Goal: Information Seeking & Learning: Learn about a topic

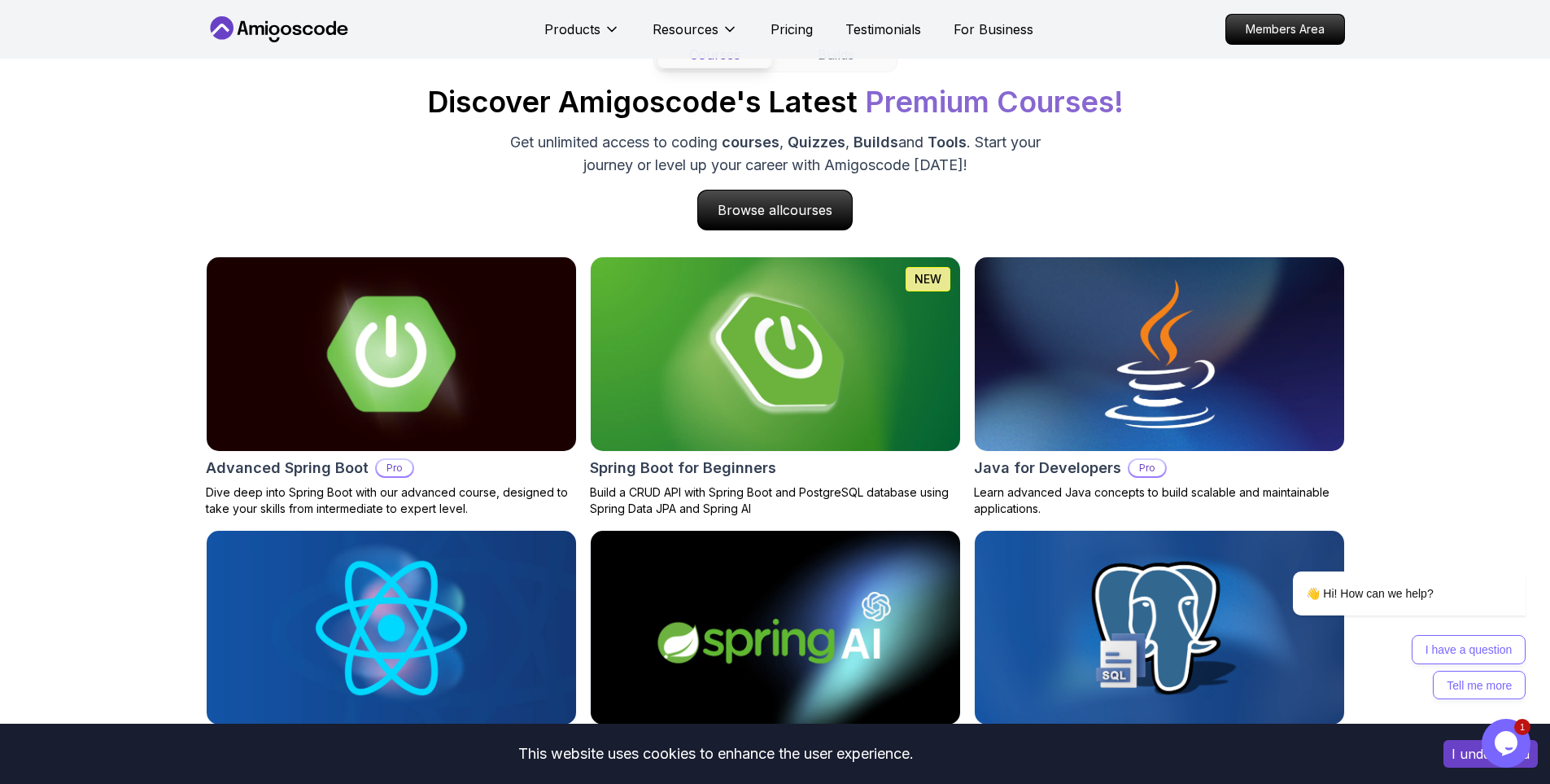
scroll to position [1546, 0]
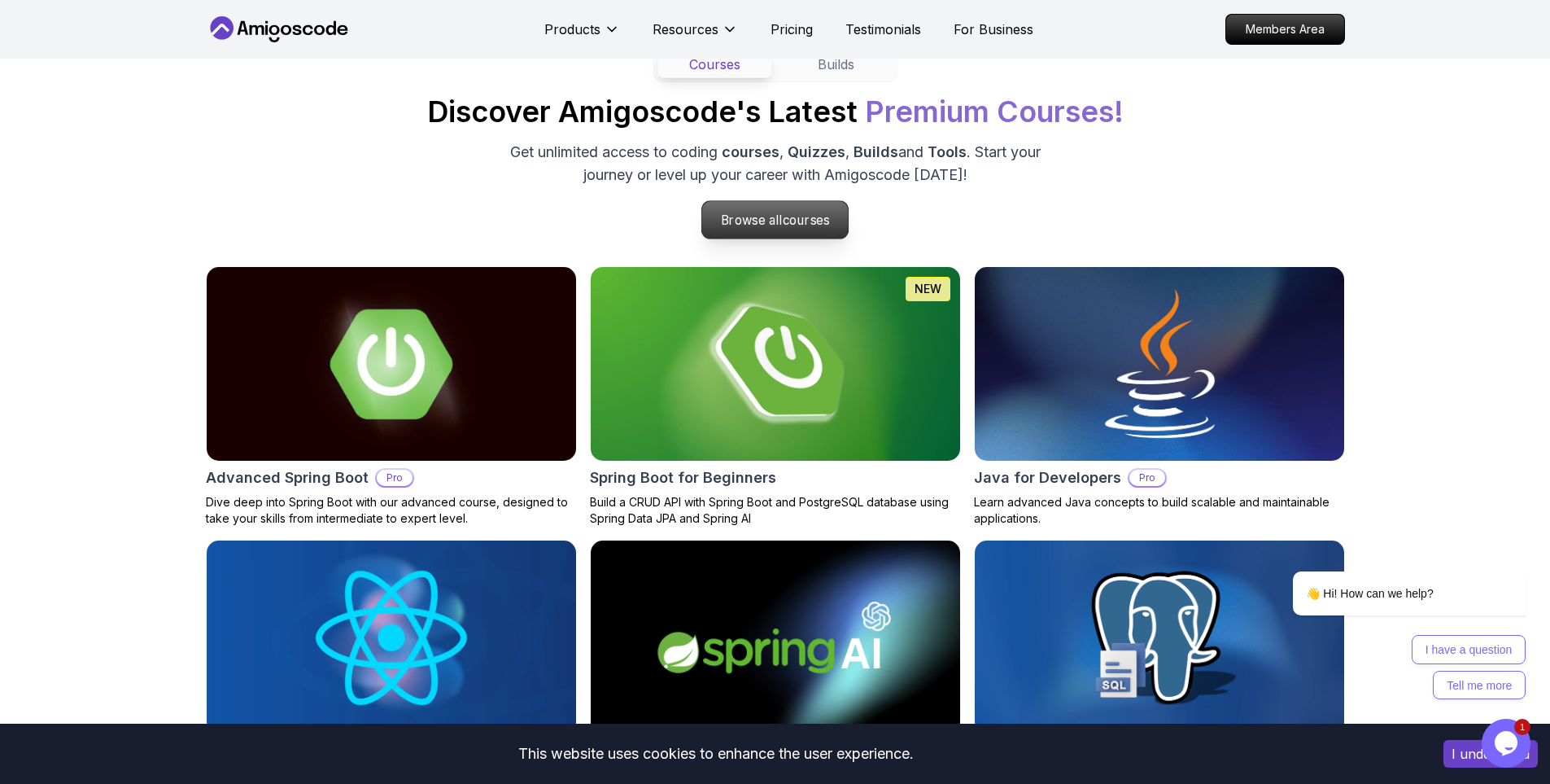
click at [761, 214] on p "Browse all courses" at bounding box center [776, 219] width 147 height 38
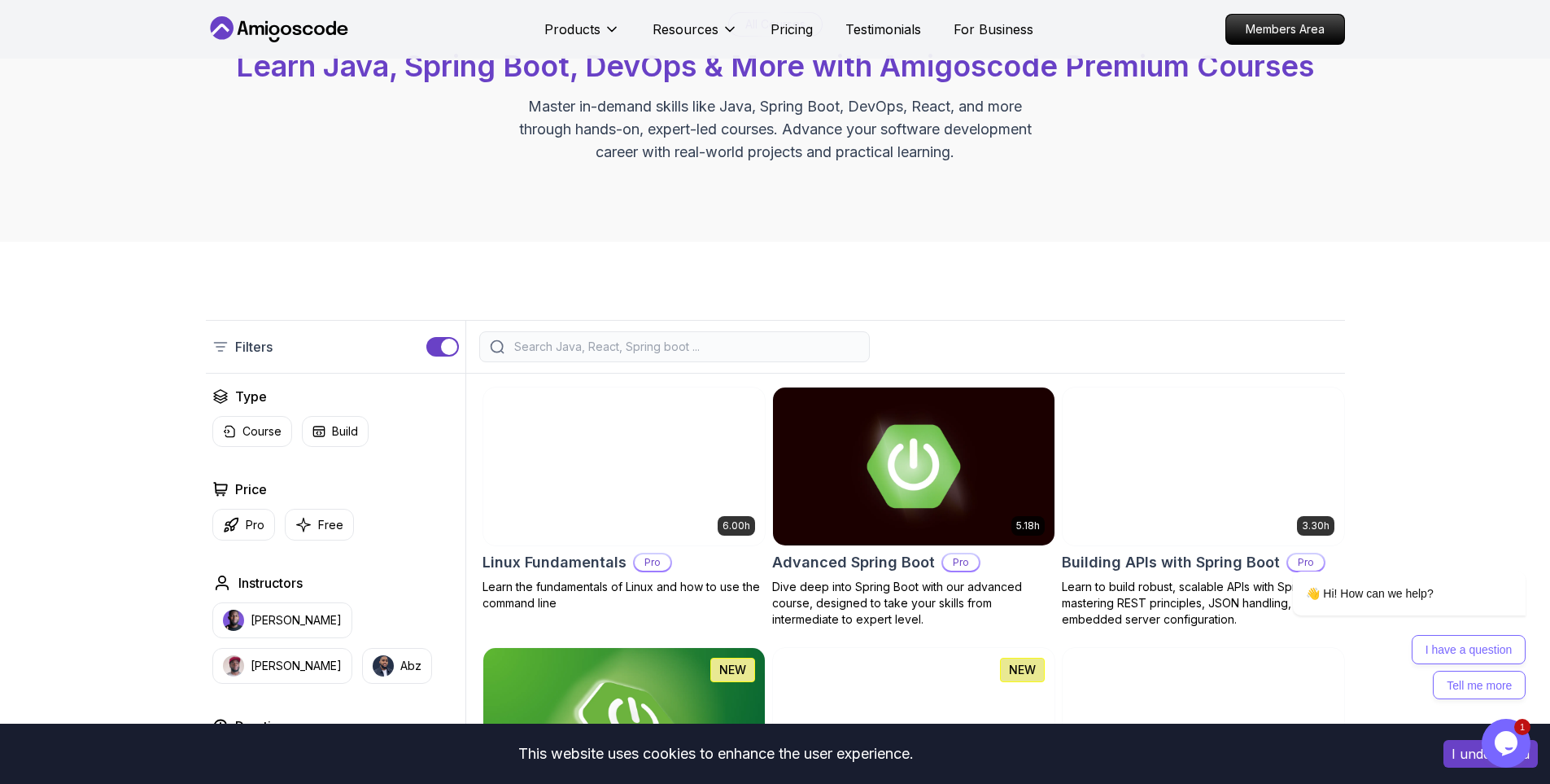
scroll to position [325, 0]
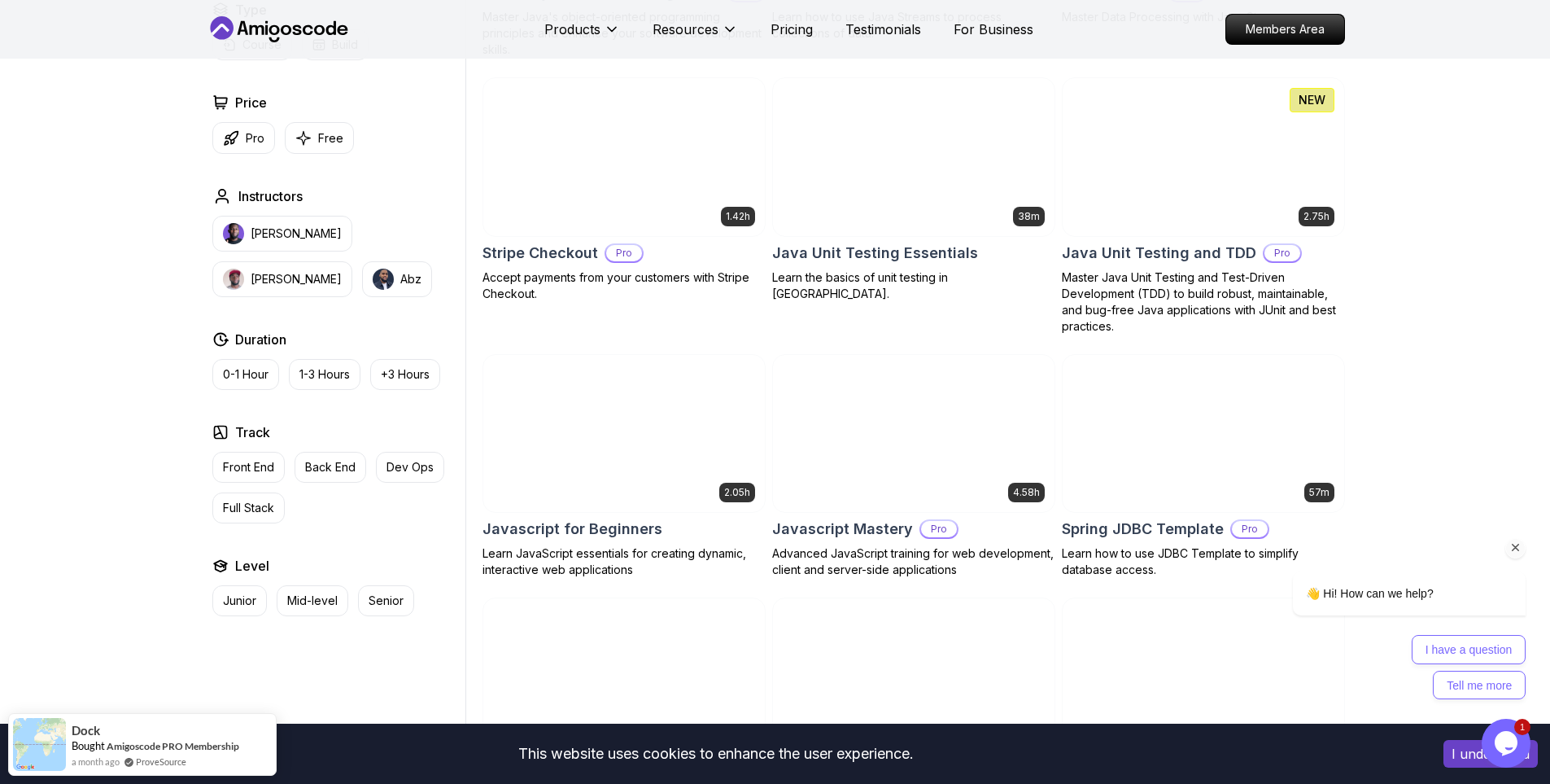
scroll to position [2847, 0]
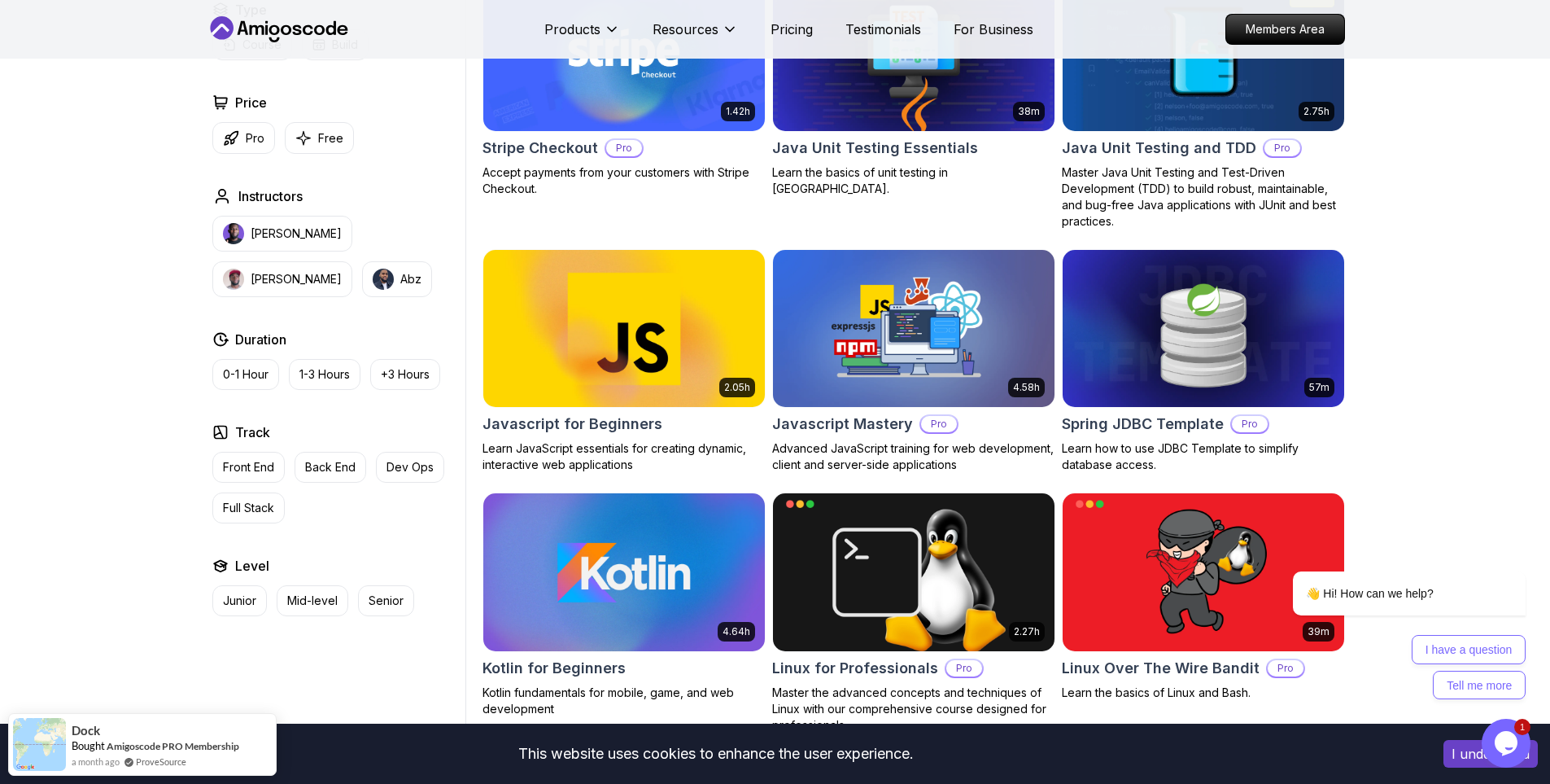
click at [680, 344] on img at bounding box center [624, 328] width 295 height 165
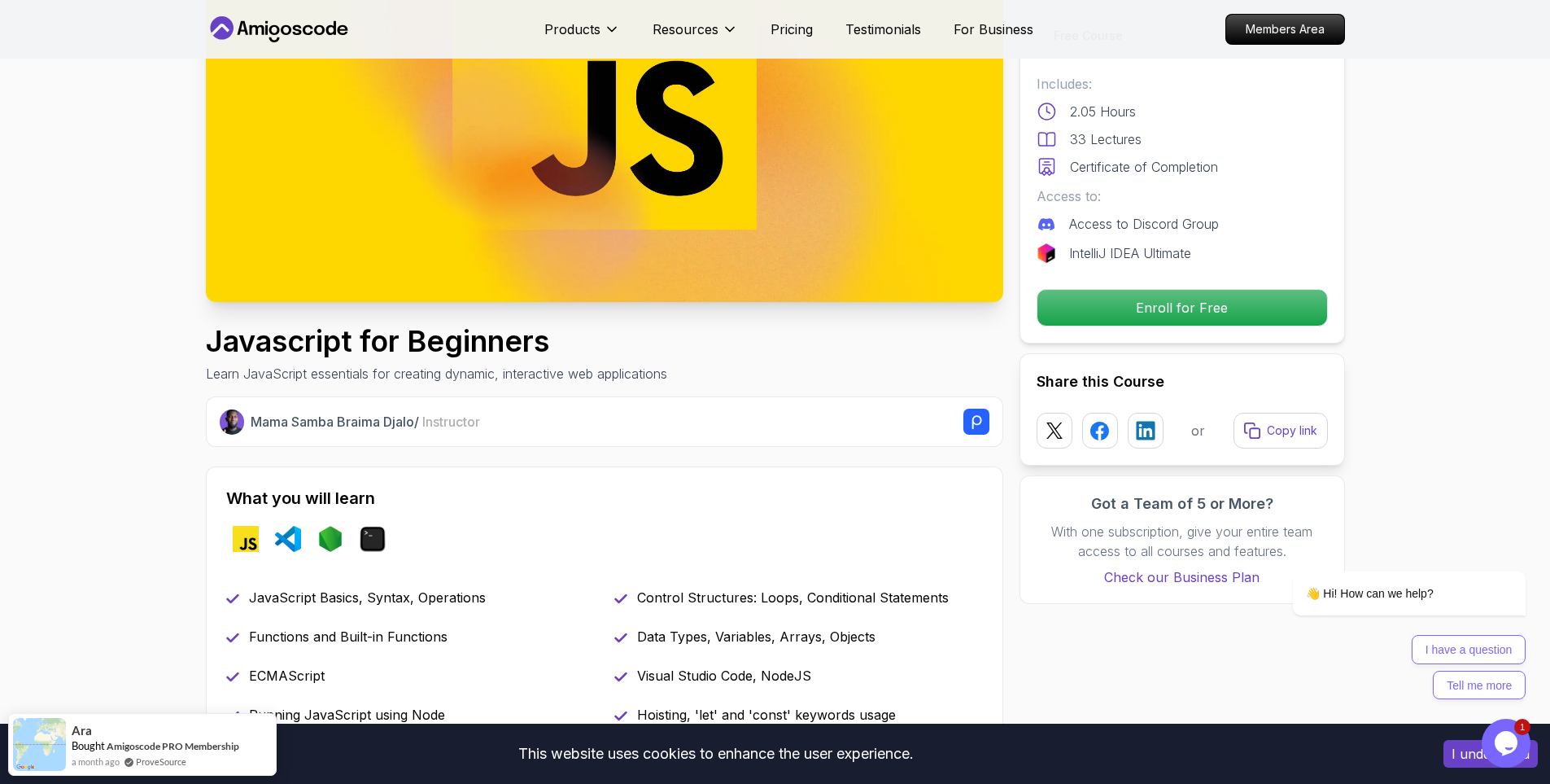
scroll to position [488, 0]
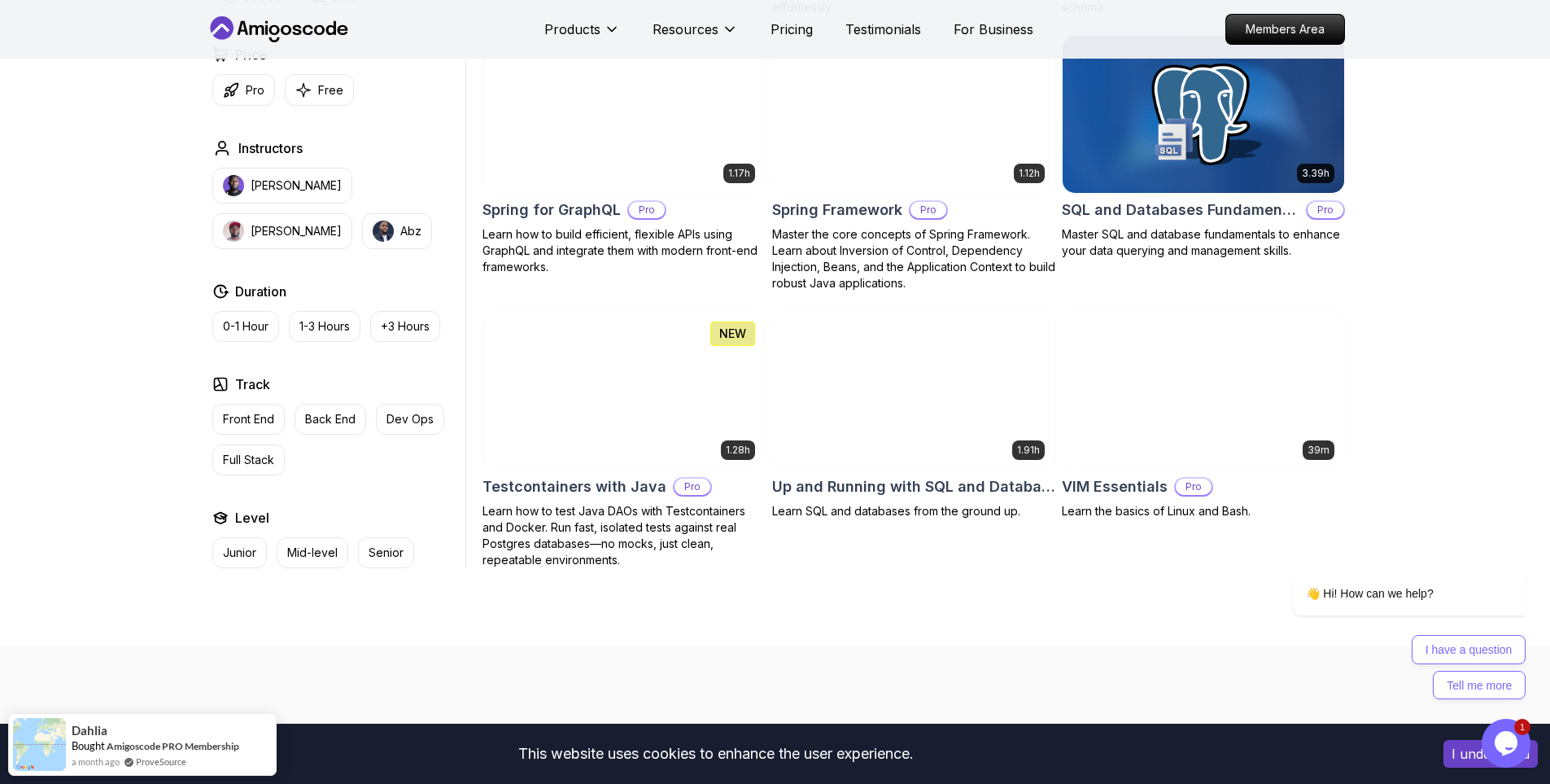
scroll to position [4150, 0]
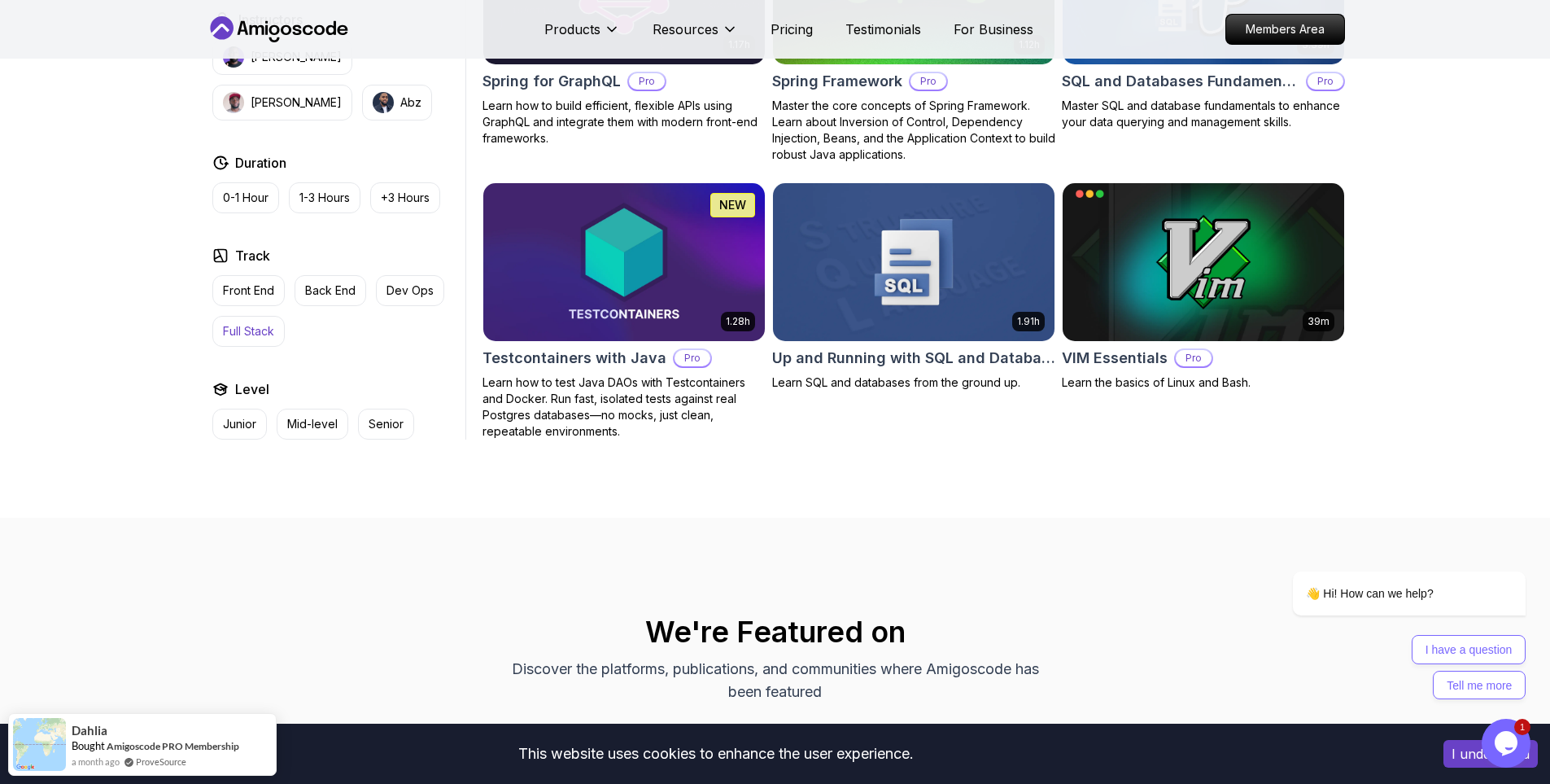
click at [237, 323] on p "Full Stack" at bounding box center [248, 332] width 51 height 16
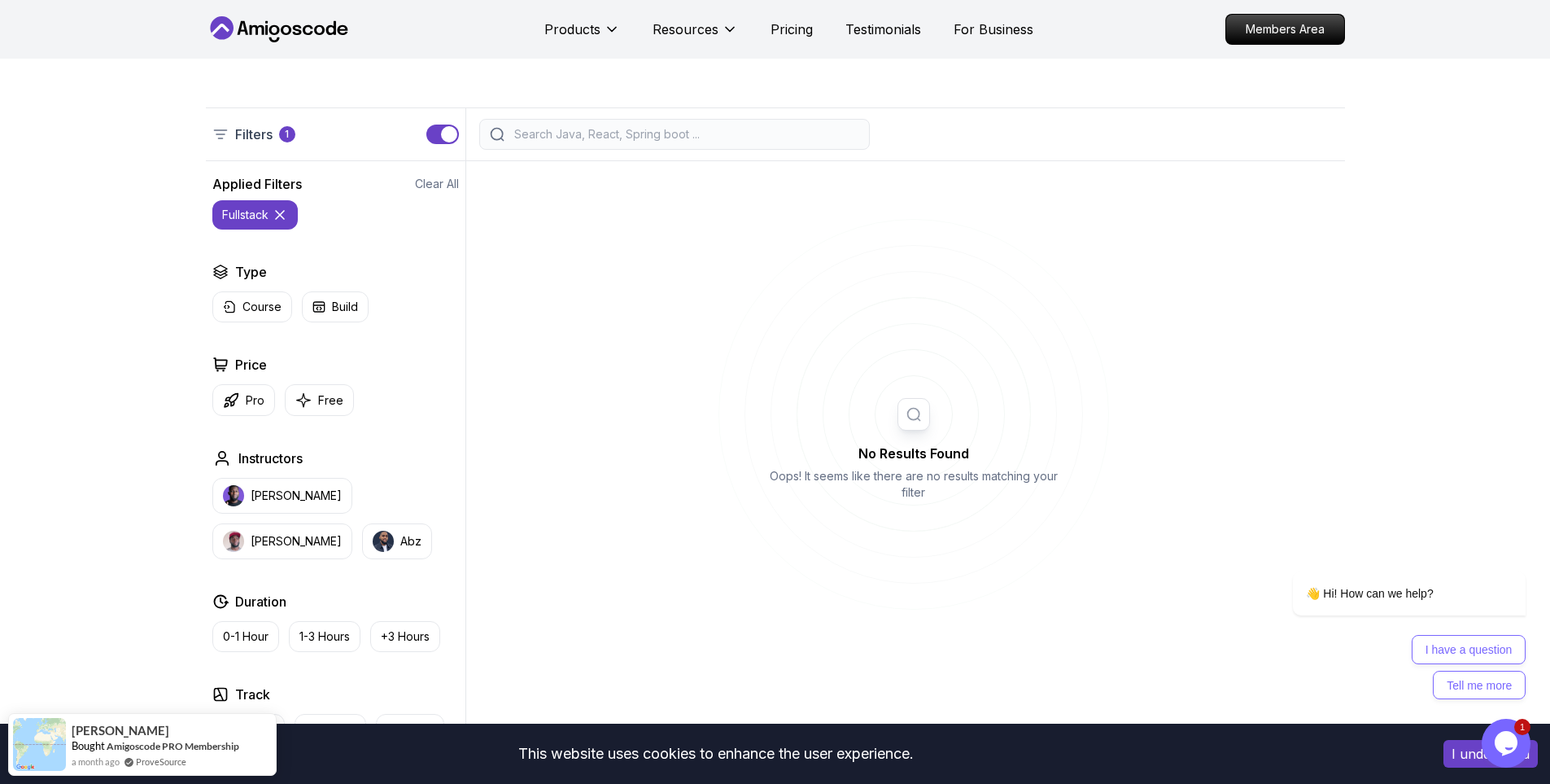
scroll to position [456, 0]
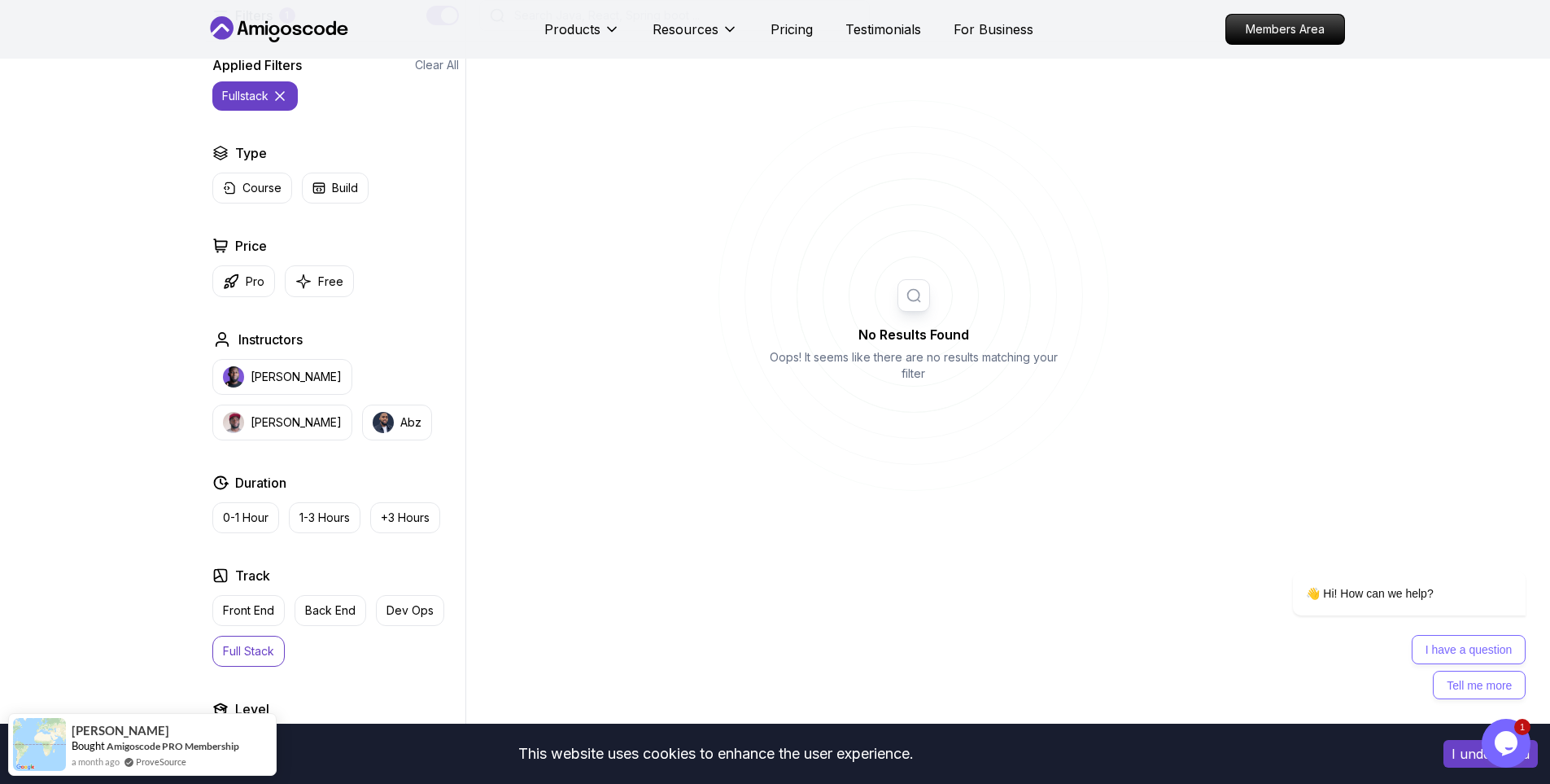
click at [268, 656] on p "Full Stack" at bounding box center [248, 651] width 51 height 16
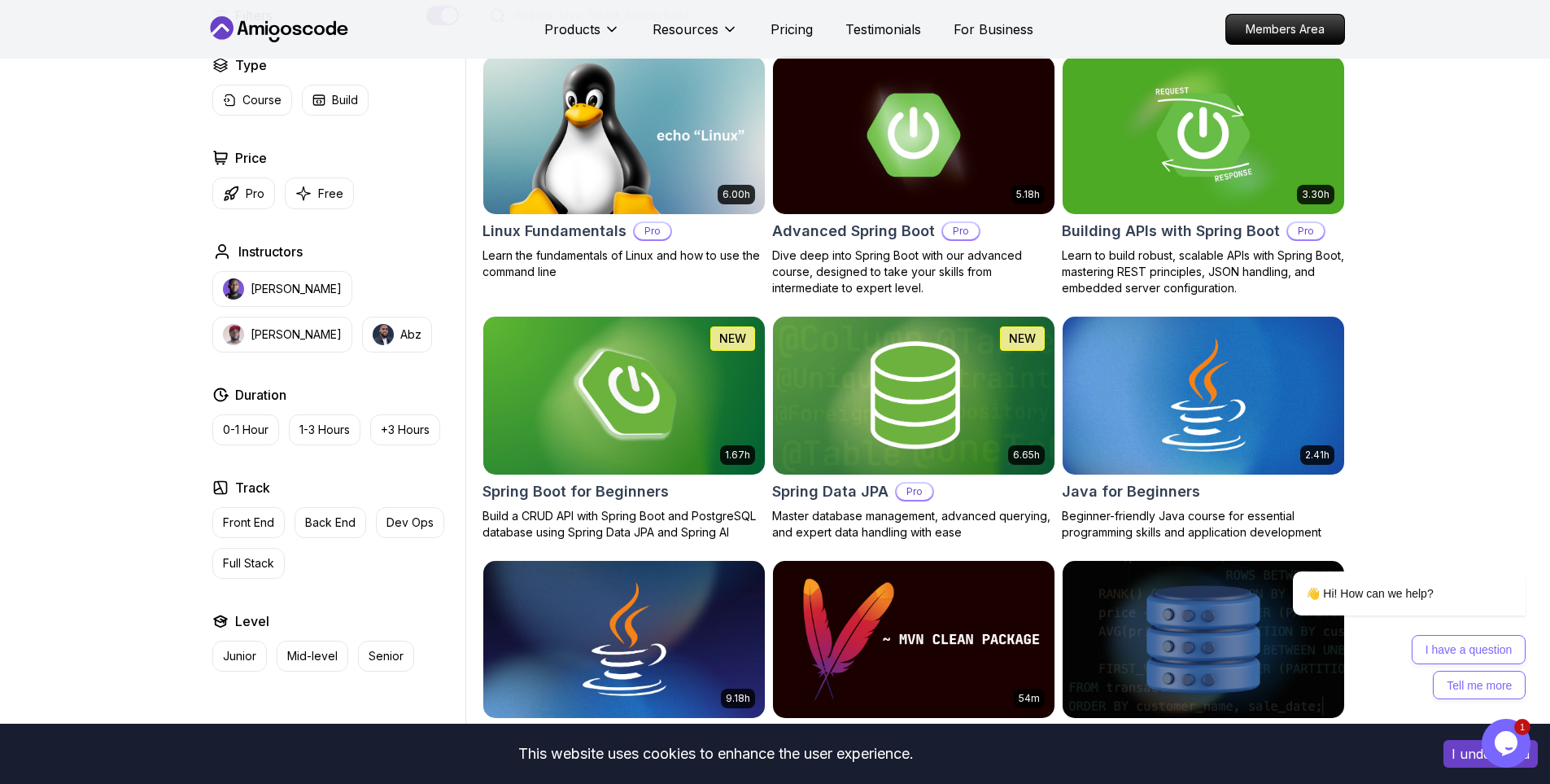
click at [501, 778] on div "This website uses cookies to enhance the user experience. I understand" at bounding box center [775, 754] width 1550 height 60
